Goal: Information Seeking & Learning: Learn about a topic

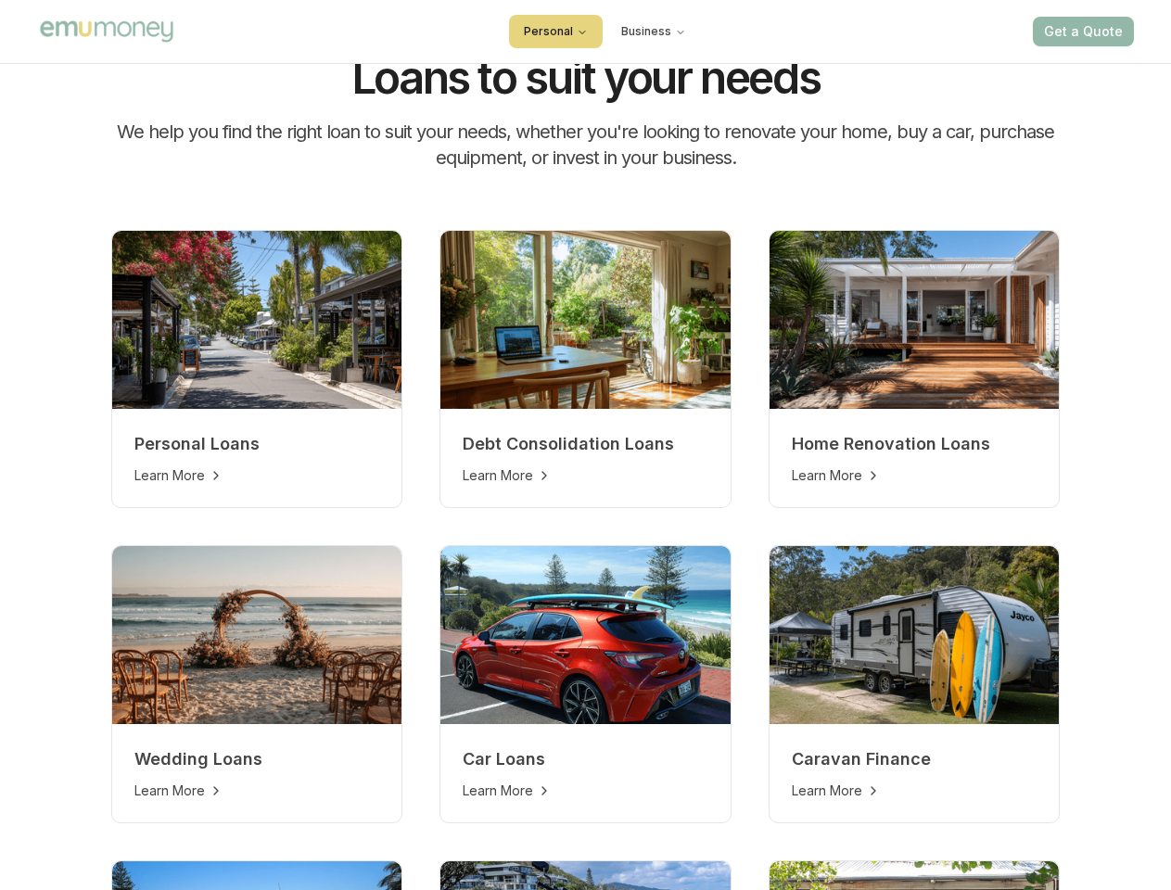
click at [551, 32] on button "Personal" at bounding box center [556, 31] width 94 height 33
click at [658, 32] on button "Business" at bounding box center [654, 31] width 95 height 33
click at [160, 409] on img at bounding box center [257, 320] width 290 height 178
click at [444, 409] on img at bounding box center [586, 320] width 290 height 178
click at [770, 409] on img at bounding box center [915, 320] width 290 height 178
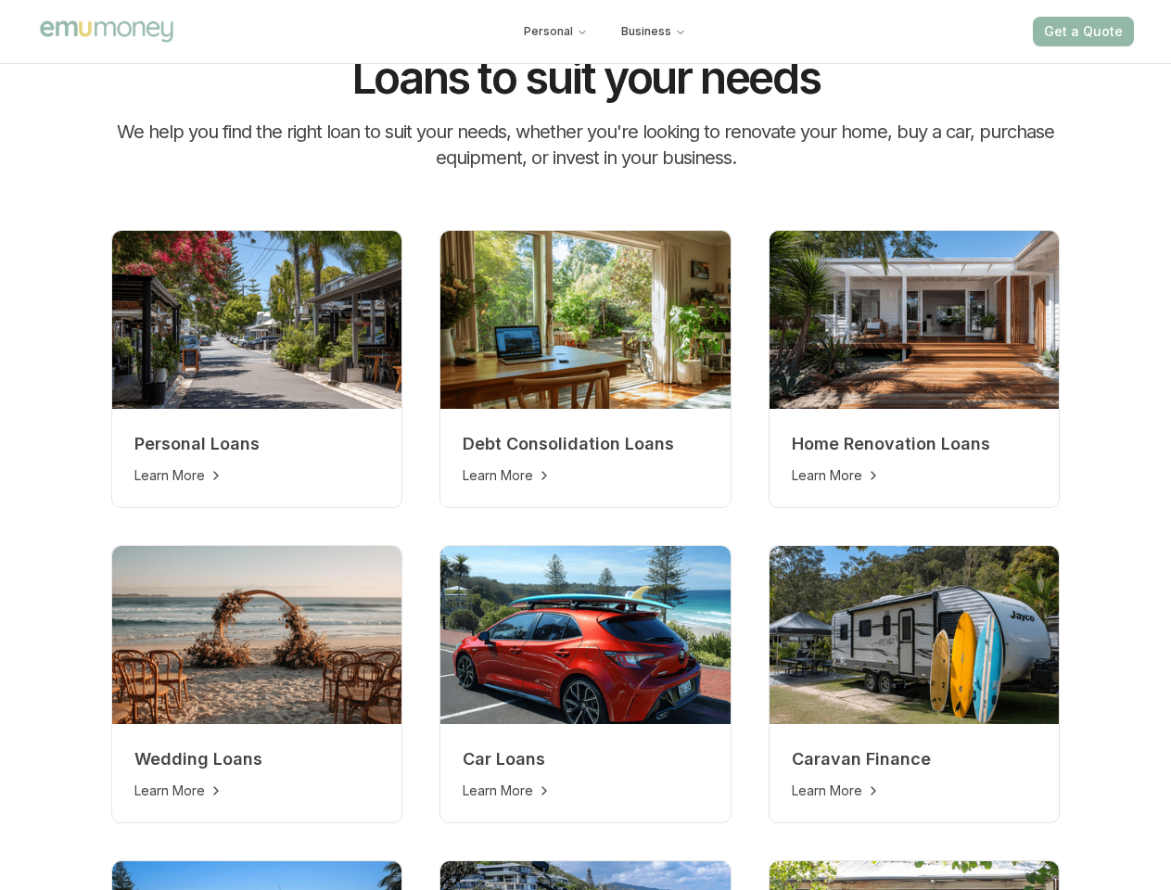
click at [402, 546] on img at bounding box center [257, 635] width 290 height 178
click at [441, 724] on img at bounding box center [586, 635] width 290 height 178
click at [770, 724] on img at bounding box center [915, 635] width 290 height 178
